Goal: Check status

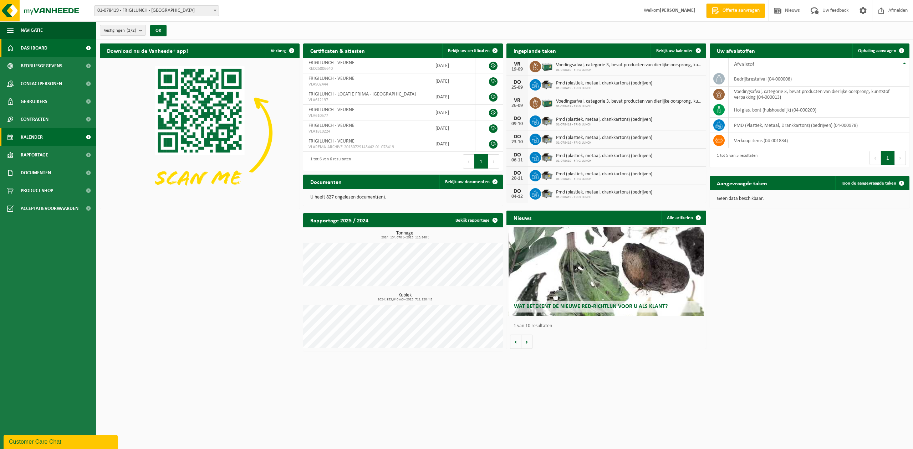
click at [44, 136] on link "Kalender" at bounding box center [48, 137] width 96 height 18
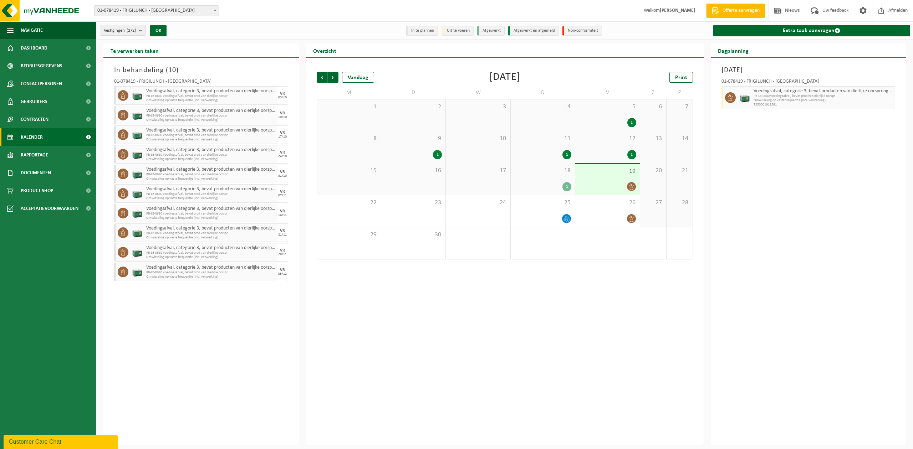
click at [555, 175] on div "18 1" at bounding box center [543, 179] width 64 height 32
click at [598, 177] on div "19" at bounding box center [607, 179] width 64 height 31
